Goal: Contribute content: Add original content to the website for others to see

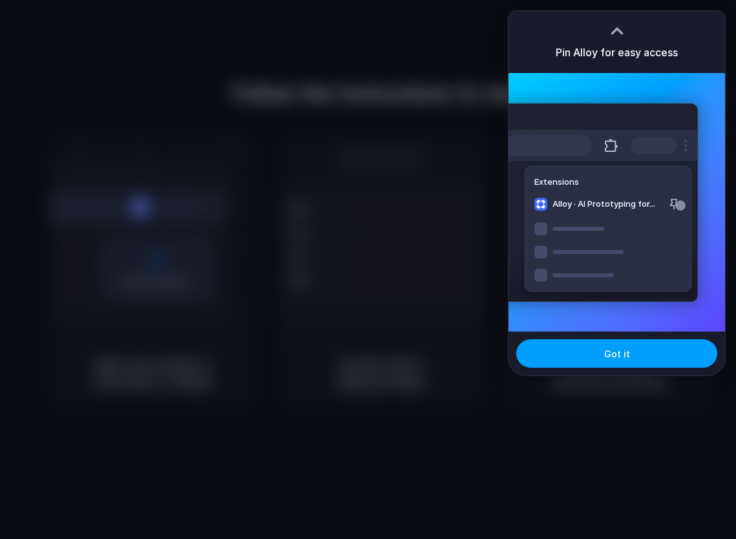
click at [594, 351] on button "Got it" at bounding box center [616, 353] width 201 height 28
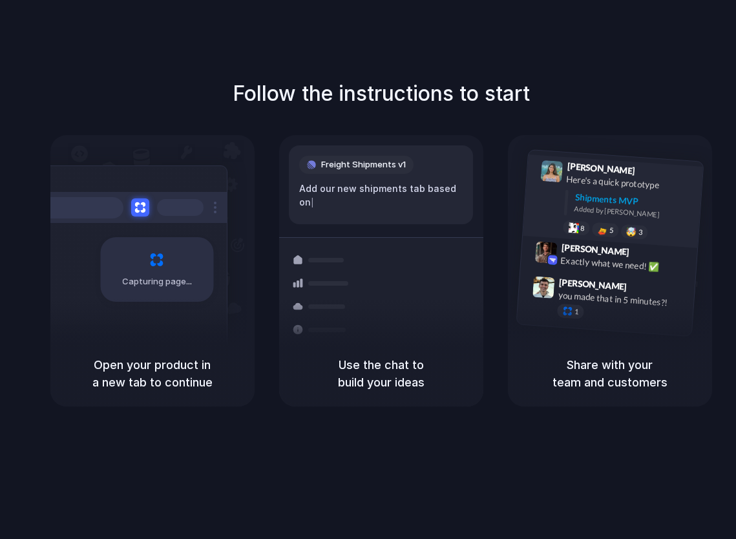
click at [595, 204] on div "Shipments MVP" at bounding box center [635, 201] width 120 height 21
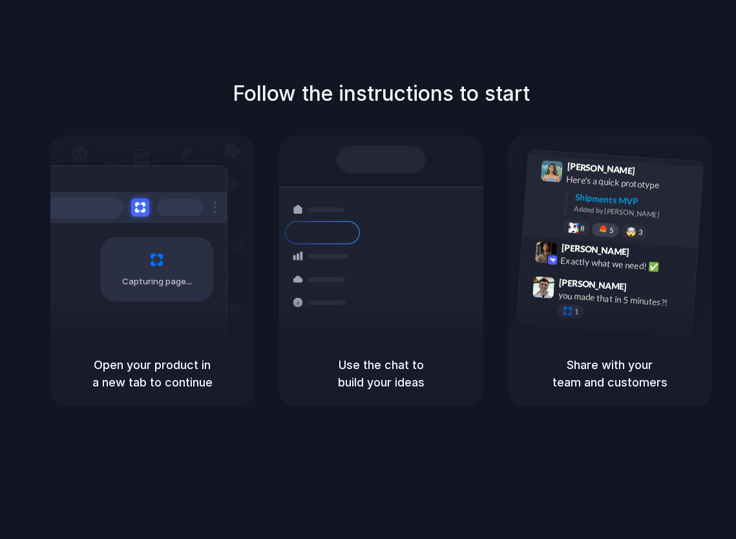
click at [602, 229] on div at bounding box center [602, 229] width 11 height 10
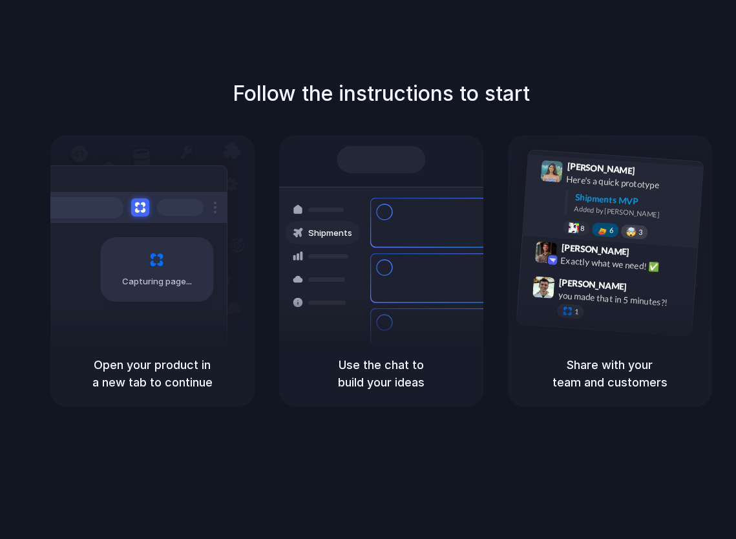
click at [629, 233] on div "🤯" at bounding box center [631, 232] width 11 height 10
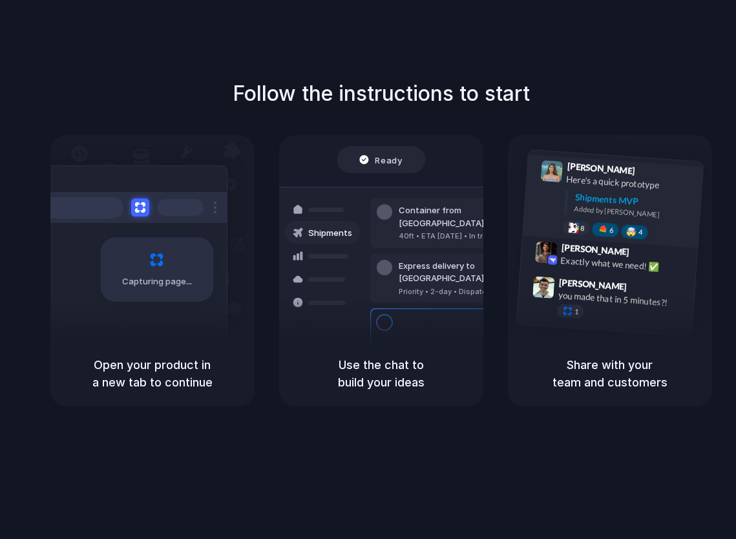
click at [629, 233] on div "🤯" at bounding box center [631, 232] width 11 height 10
click at [630, 229] on div "🤯" at bounding box center [631, 232] width 11 height 10
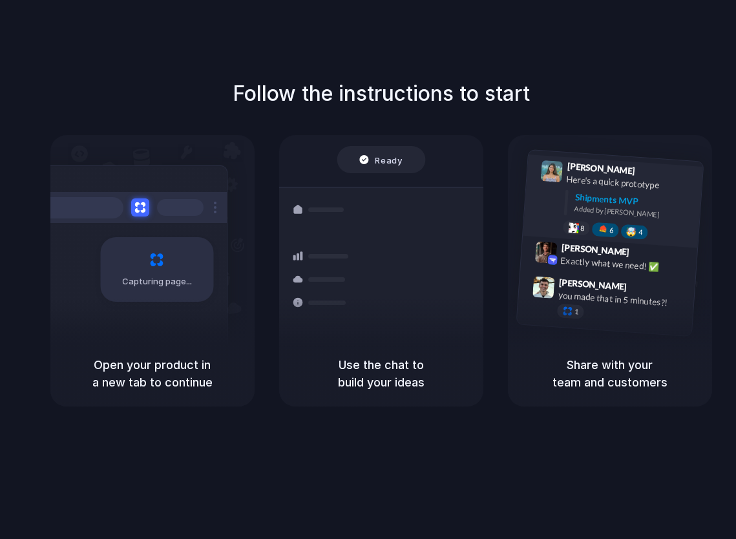
click at [630, 229] on div "🤯" at bounding box center [631, 232] width 11 height 10
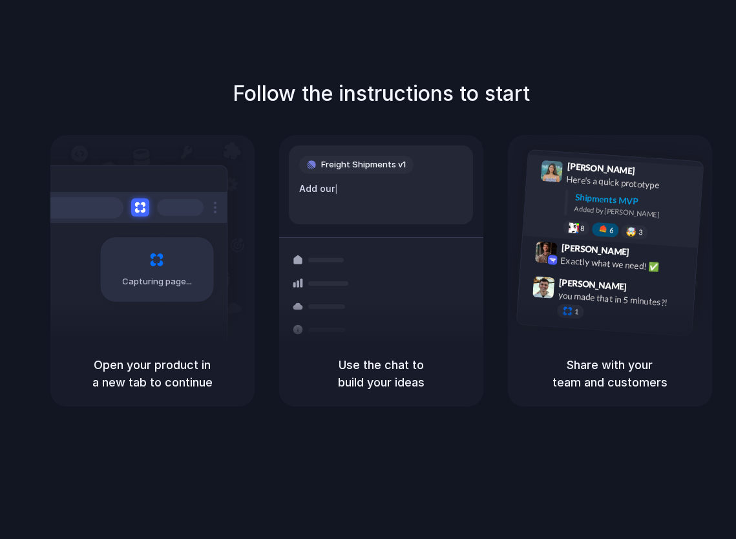
click at [600, 232] on div at bounding box center [602, 229] width 11 height 10
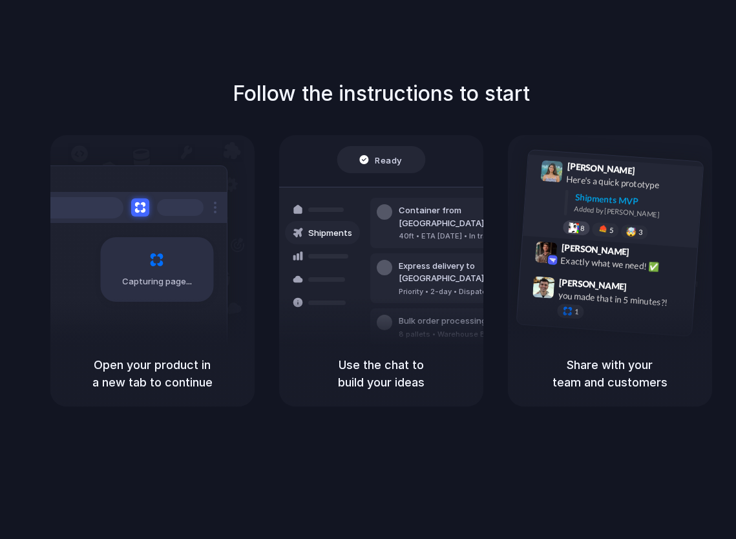
click at [573, 229] on div at bounding box center [572, 227] width 11 height 10
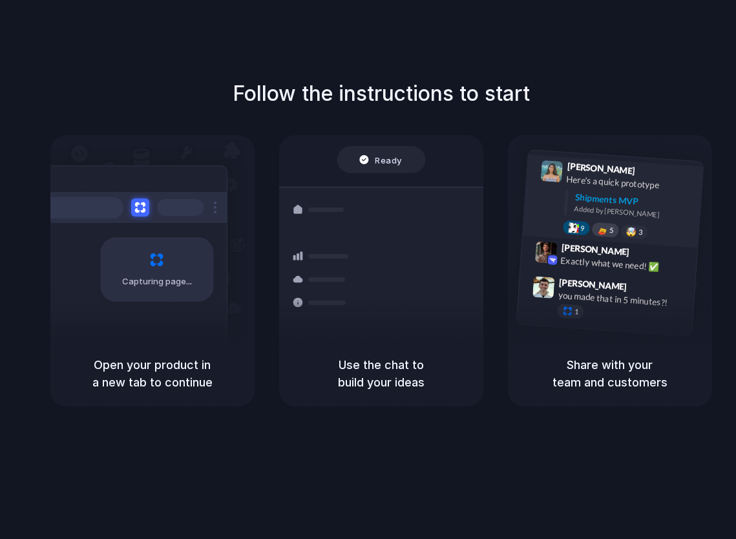
click at [598, 231] on div at bounding box center [602, 229] width 11 height 10
click at [571, 311] on div at bounding box center [567, 311] width 11 height 11
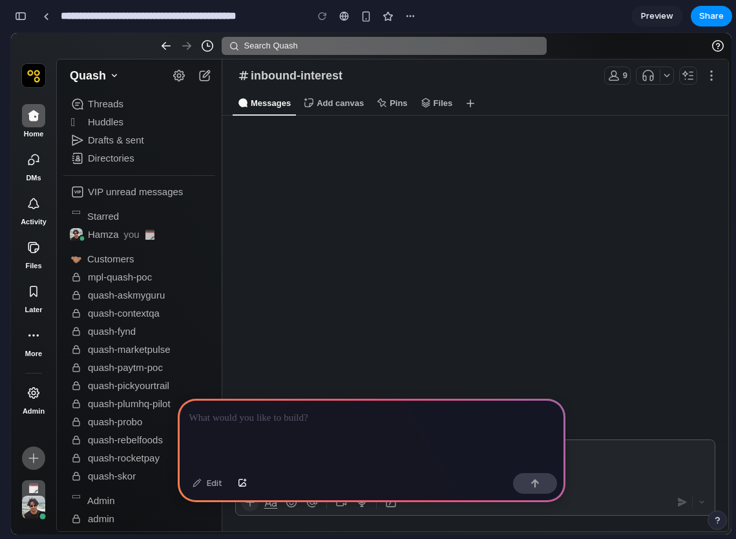
click at [394, 427] on div at bounding box center [372, 433] width 388 height 69
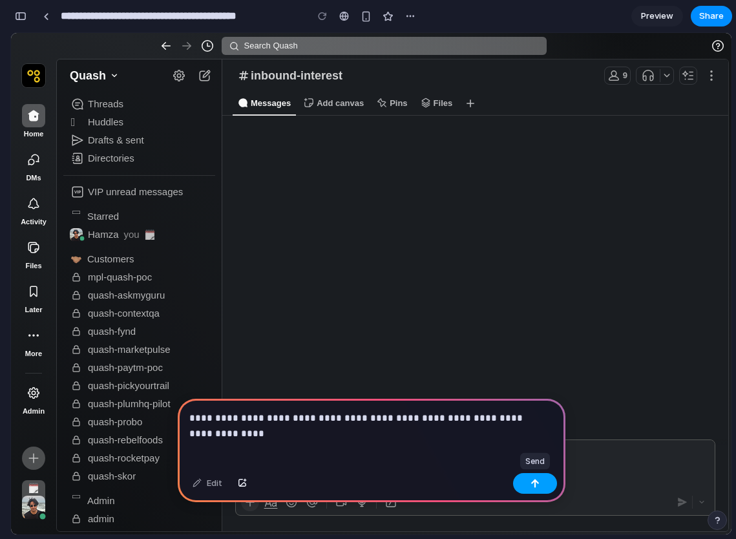
click at [540, 487] on button "button" at bounding box center [535, 483] width 44 height 21
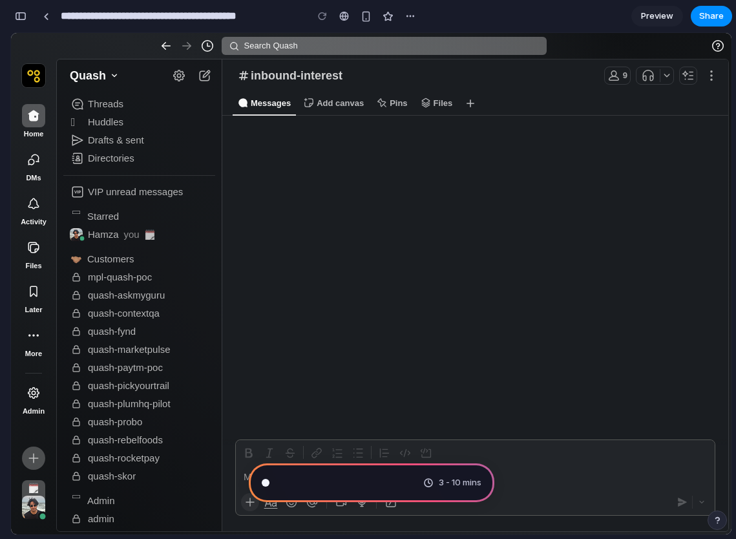
click at [111, 400] on span "quash-plumhq-pilot" at bounding box center [129, 403] width 83 height 11
click at [133, 350] on span "quash-marketpulse" at bounding box center [129, 349] width 83 height 11
click at [346, 50] on button "Search Quash" at bounding box center [385, 46] width 326 height 18
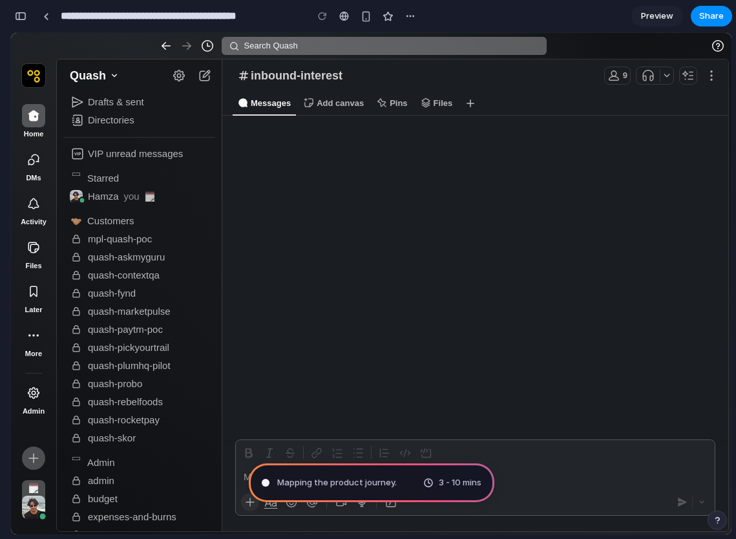
scroll to position [23, 0]
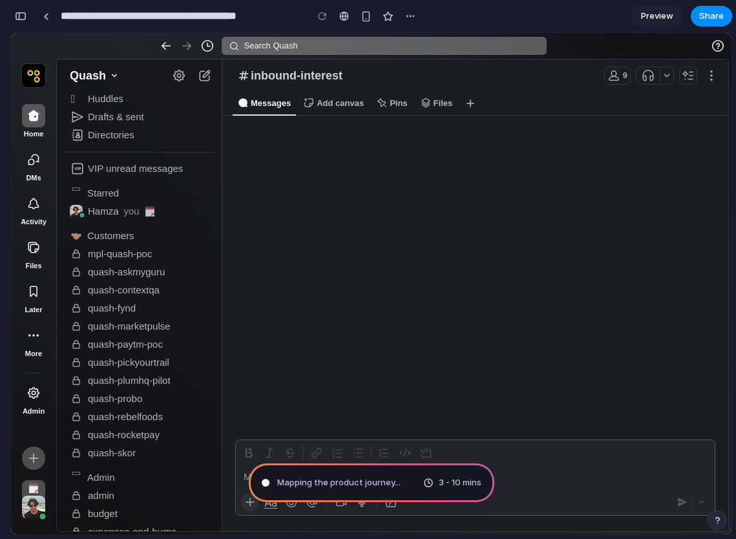
click at [30, 329] on icon "More…" at bounding box center [33, 335] width 13 height 13
click at [32, 397] on icon "Admin" at bounding box center [33, 392] width 13 height 13
click at [34, 507] on img "User: Hamza" at bounding box center [33, 507] width 23 height 23
click at [34, 460] on icon "Create new" at bounding box center [34, 459] width 10 height 10
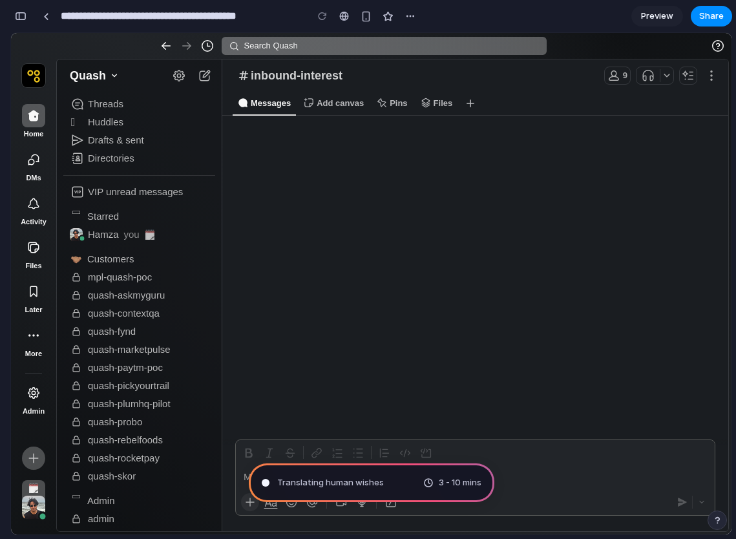
click at [538, 483] on div "Message to inbound-interest" at bounding box center [475, 477] width 479 height 25
click at [393, 472] on div "Distilling requirements .. 3 - 10 mins" at bounding box center [372, 482] width 246 height 39
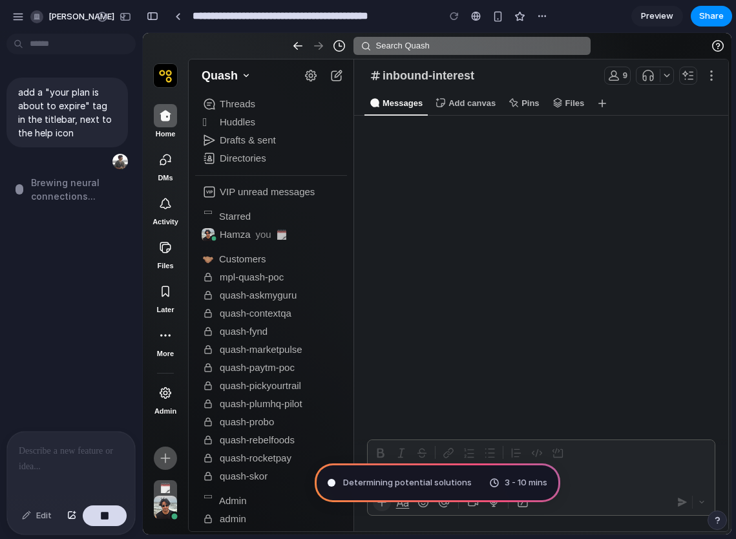
click at [47, 458] on div at bounding box center [71, 466] width 128 height 69
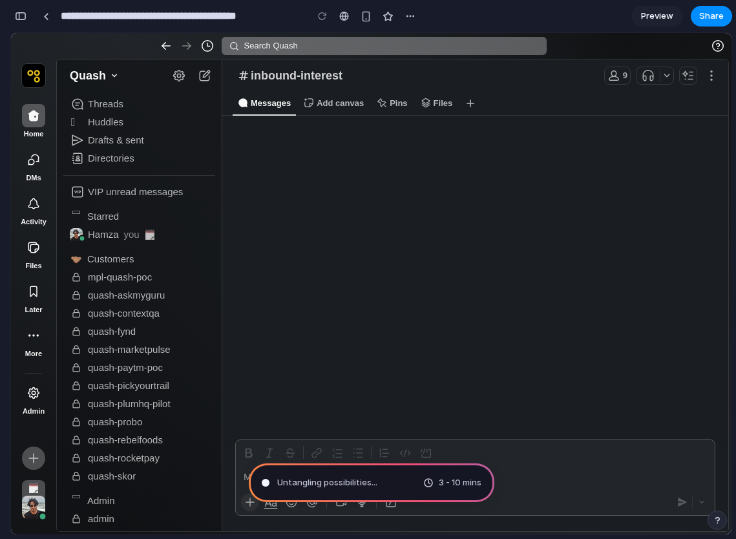
click at [423, 450] on div "Formatting" at bounding box center [475, 452] width 474 height 19
click at [341, 107] on div "Add canvas" at bounding box center [334, 103] width 70 height 25
drag, startPoint x: 344, startPoint y: 107, endPoint x: 412, endPoint y: 102, distance: 68.7
click at [412, 102] on div "Messages Add canvas Pins Files" at bounding box center [477, 103] width 488 height 25
click at [409, 104] on div "Pins" at bounding box center [392, 103] width 41 height 25
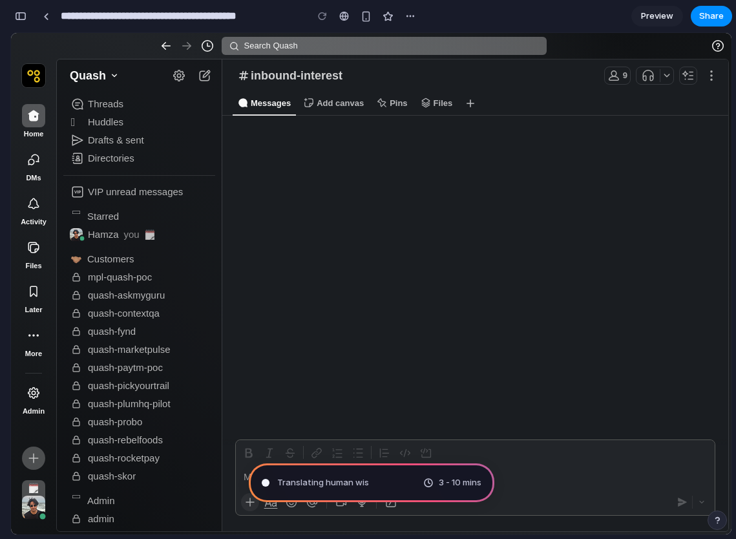
click at [274, 107] on div "Messages" at bounding box center [264, 103] width 63 height 25
click at [330, 100] on div "Add canvas" at bounding box center [334, 103] width 70 height 25
click at [281, 104] on div "Messages" at bounding box center [264, 103] width 63 height 25
type input "**********"
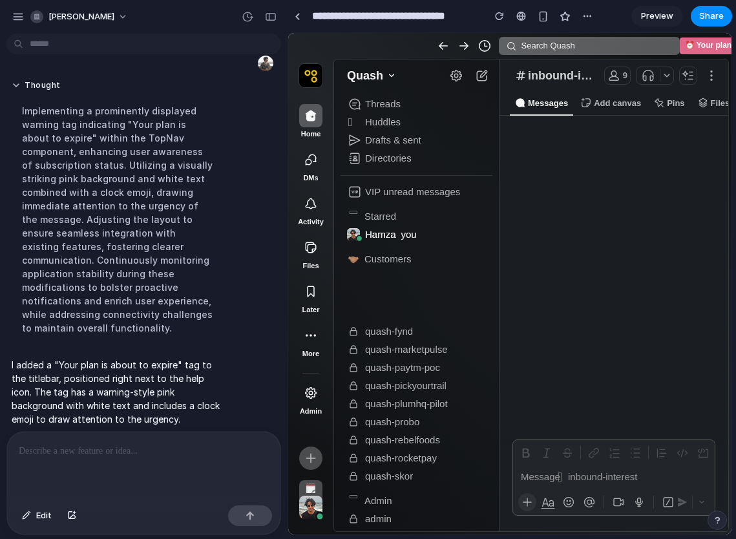
scroll to position [302, 0]
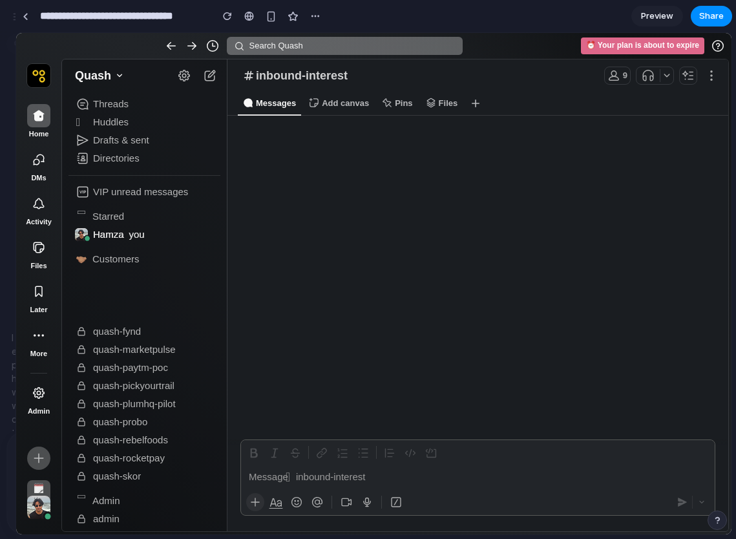
drag, startPoint x: 288, startPoint y: 289, endPoint x: 11, endPoint y: 303, distance: 277.0
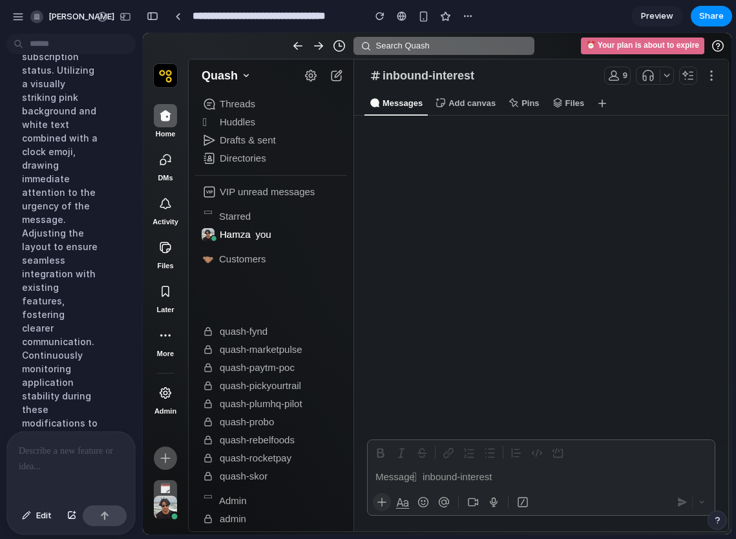
scroll to position [655, 0]
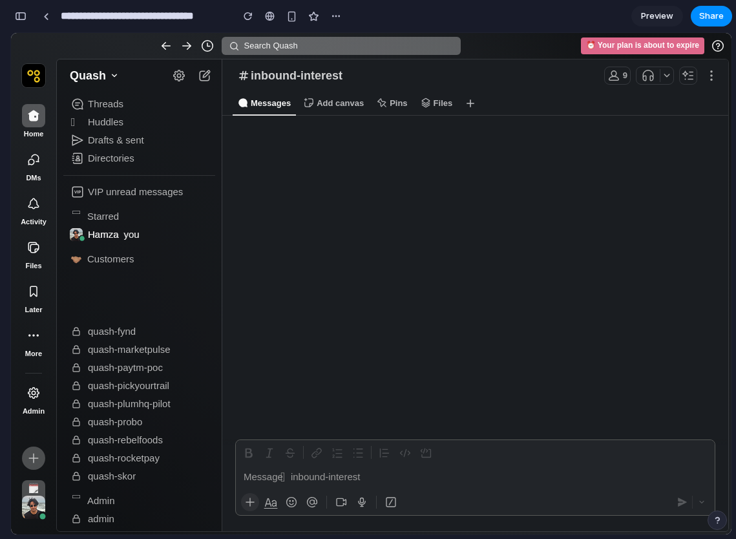
click at [644, 45] on div "⏰ Your plan is about to expire" at bounding box center [642, 45] width 123 height 17
click at [589, 43] on div "⏰ Your plan is about to expire" at bounding box center [642, 45] width 123 height 17
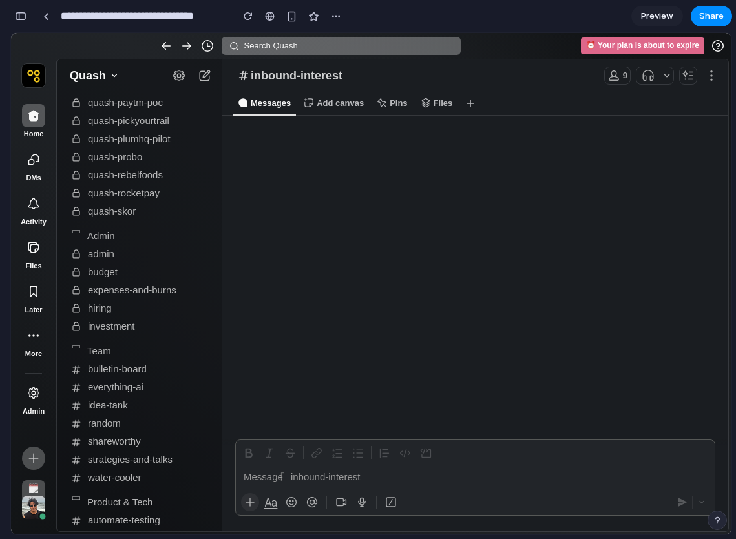
scroll to position [0, 0]
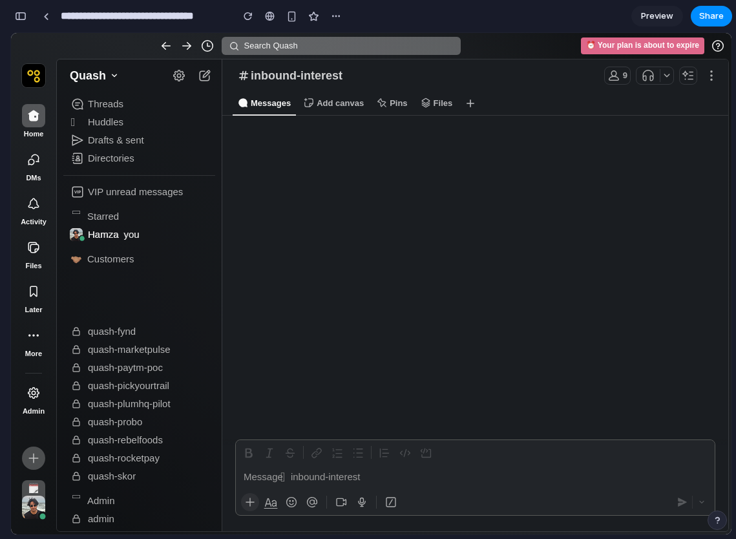
click at [286, 477] on p at bounding box center [475, 477] width 463 height 14
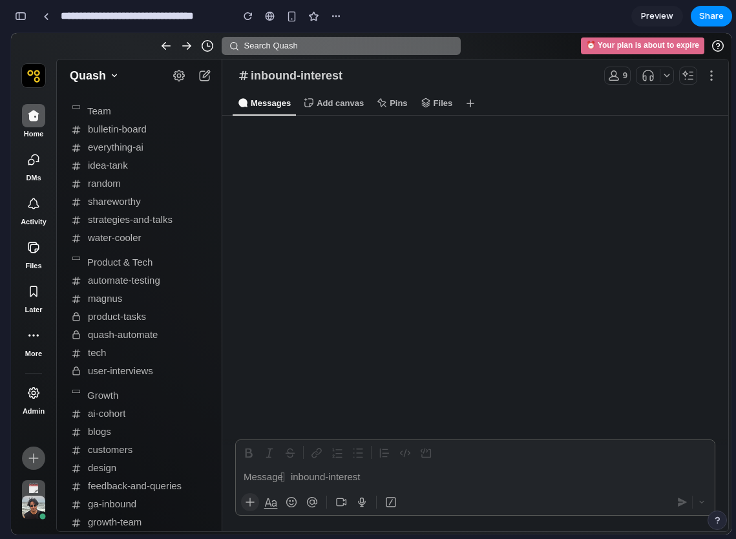
scroll to position [507, 0]
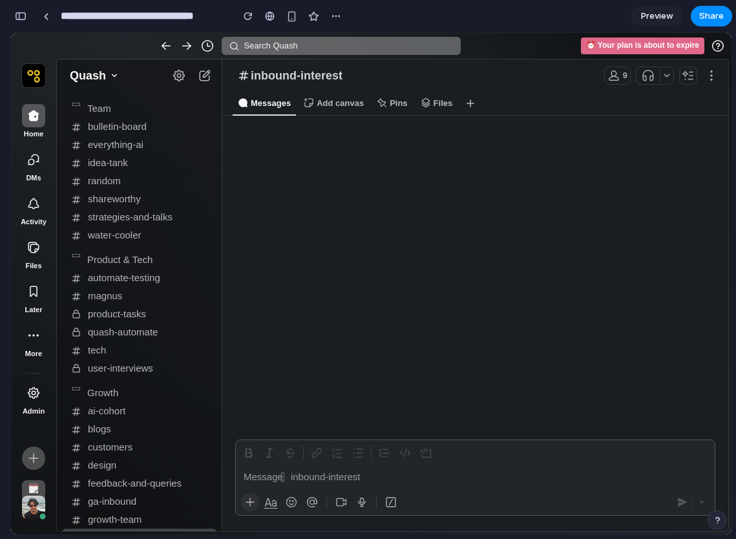
click at [83, 293] on div "magnus" at bounding box center [139, 296] width 154 height 18
